Goal: Find specific page/section: Find specific page/section

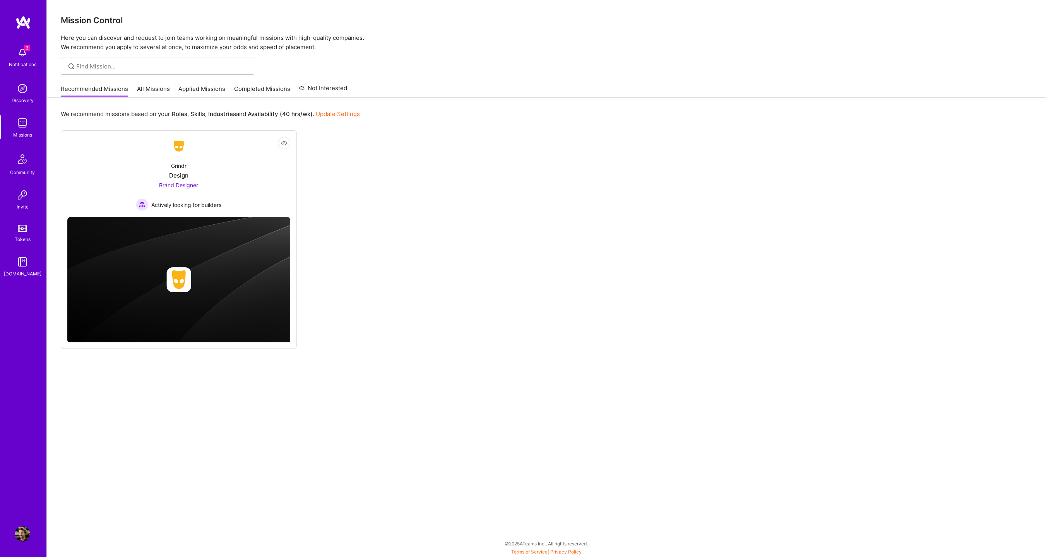
click at [28, 48] on span "3" at bounding box center [27, 48] width 6 height 6
click at [22, 127] on img at bounding box center [22, 122] width 15 height 15
click at [148, 92] on link "All Missions" at bounding box center [153, 91] width 33 height 13
